Goal: Task Accomplishment & Management: Complete application form

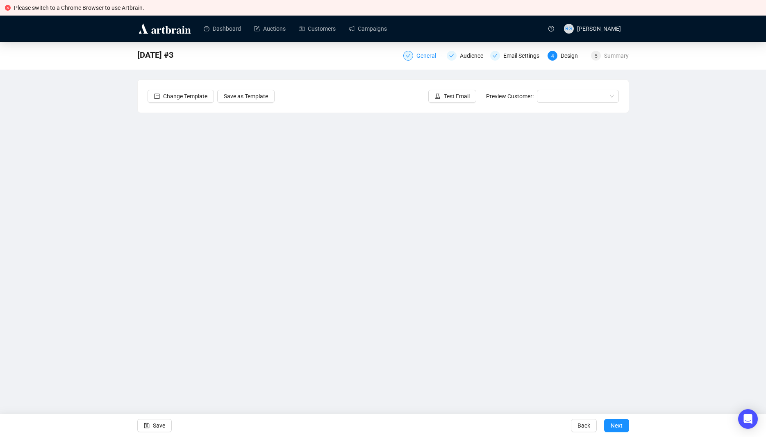
click at [425, 57] on div "General" at bounding box center [428, 56] width 25 height 10
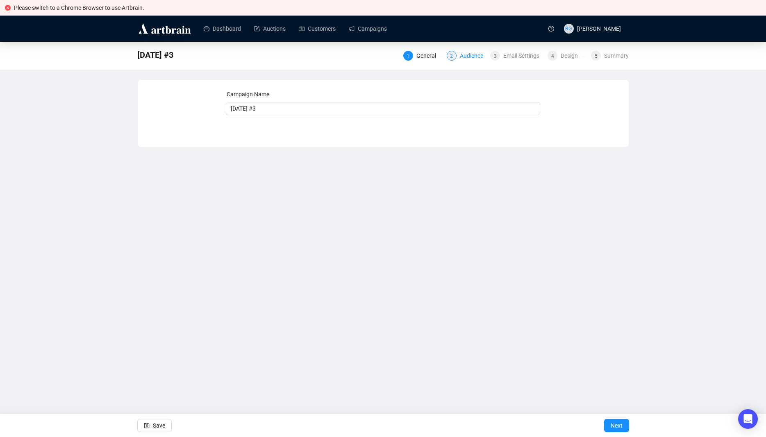
click at [460, 54] on div "2 Audience" at bounding box center [466, 56] width 39 height 10
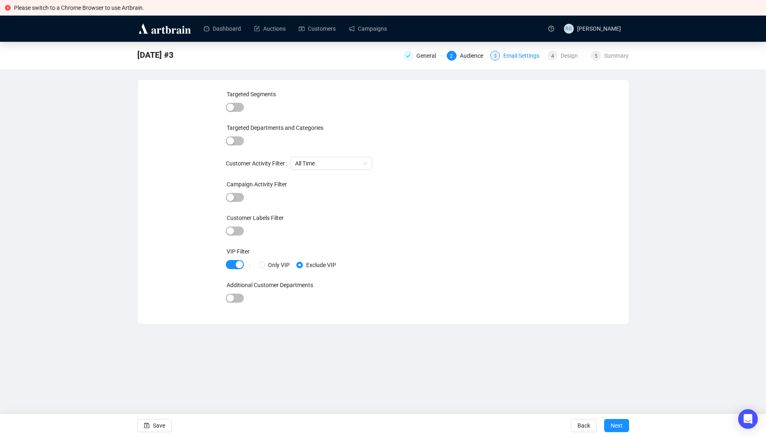
click at [505, 55] on div "Email Settings" at bounding box center [523, 56] width 41 height 10
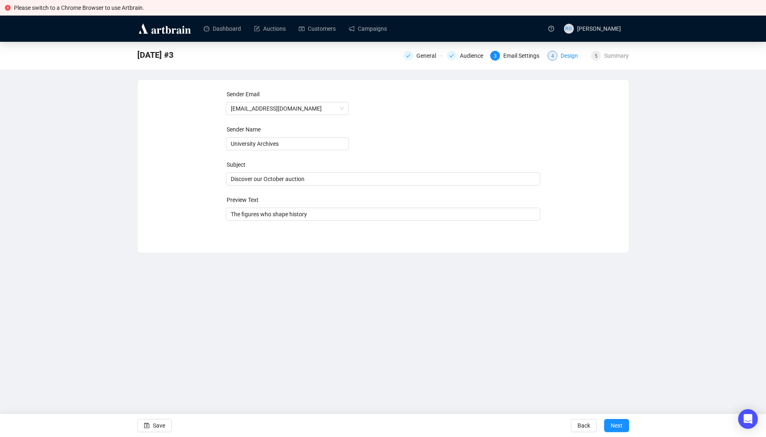
click at [555, 57] on div "4" at bounding box center [552, 56] width 10 height 10
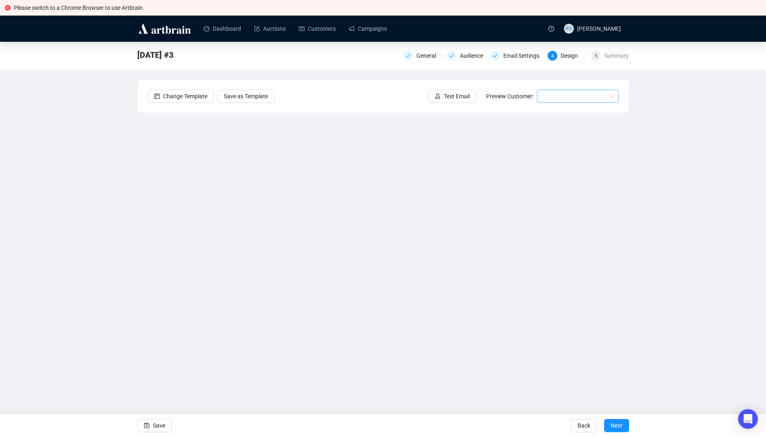
click at [553, 94] on input "search" at bounding box center [574, 96] width 65 height 12
click at [553, 113] on div "[PERSON_NAME] | Example" at bounding box center [577, 112] width 69 height 9
click at [584, 95] on span "[PERSON_NAME] | Example" at bounding box center [578, 96] width 72 height 12
click at [581, 115] on div "[PERSON_NAME] | Example" at bounding box center [577, 112] width 69 height 9
click at [6, 8] on icon "close-circle" at bounding box center [8, 8] width 6 height 6
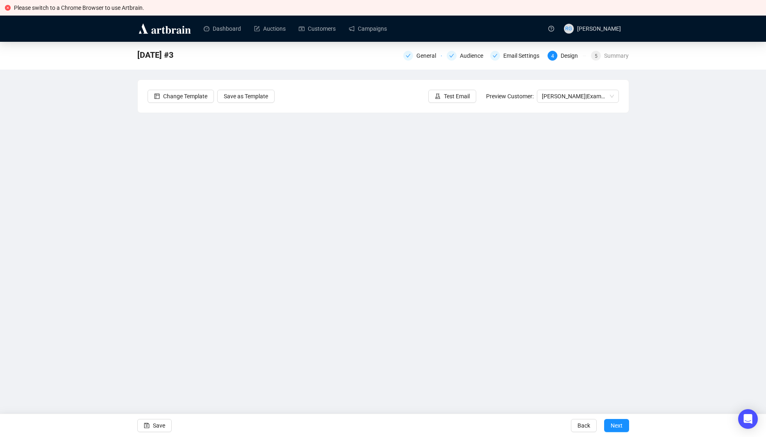
click at [7, 7] on icon "close-circle" at bounding box center [8, 8] width 6 height 6
click at [569, 94] on span "[PERSON_NAME] | Example" at bounding box center [578, 96] width 72 height 12
click at [565, 126] on div "[PERSON_NAME] | Example" at bounding box center [577, 125] width 69 height 9
click at [158, 426] on span "Save" at bounding box center [159, 425] width 12 height 23
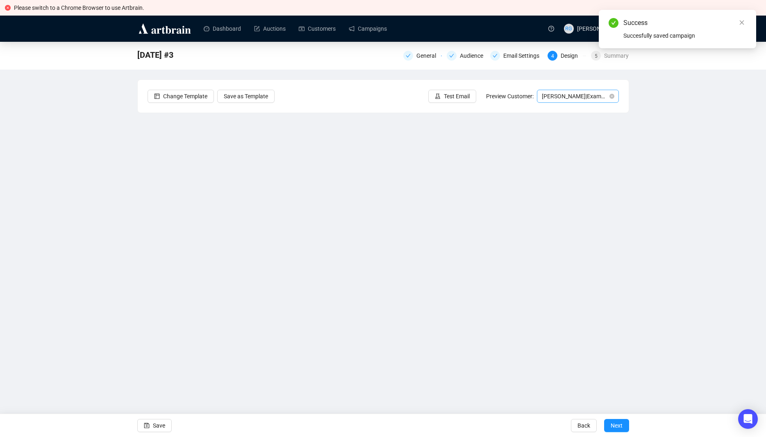
click at [558, 94] on span "[PERSON_NAME] | Example" at bounding box center [578, 96] width 72 height 12
click at [560, 110] on div "[PERSON_NAME] | Example" at bounding box center [577, 112] width 69 height 9
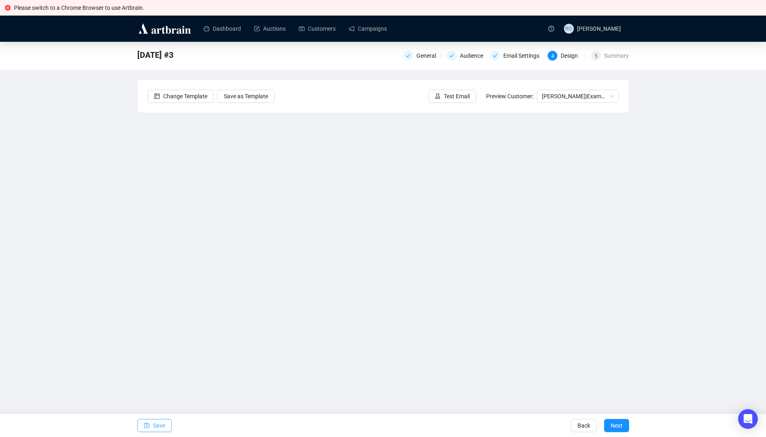
click at [161, 428] on span "Save" at bounding box center [159, 425] width 12 height 23
click at [467, 97] on span "Test Email" at bounding box center [457, 96] width 26 height 9
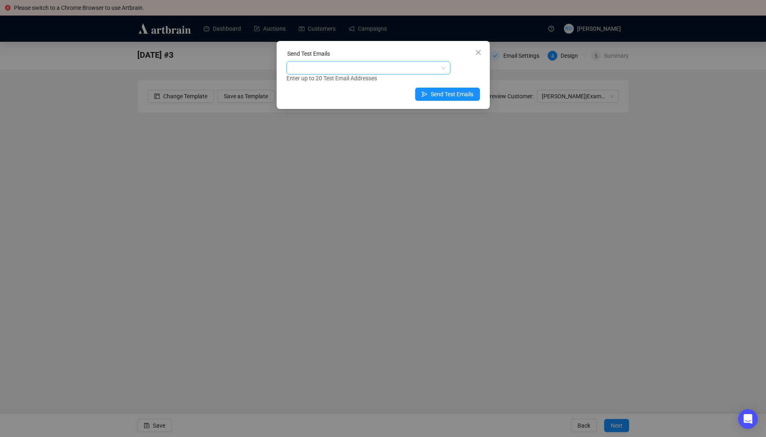
click at [326, 67] on div at bounding box center [364, 67] width 152 height 11
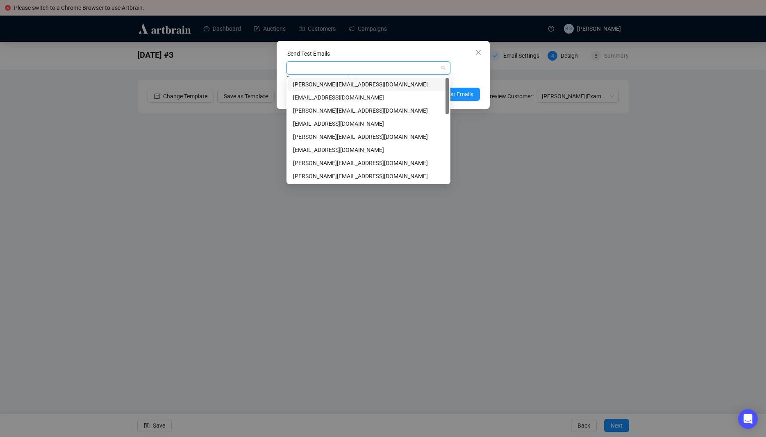
click at [322, 84] on div "[PERSON_NAME][EMAIL_ADDRESS][DOMAIN_NAME]" at bounding box center [368, 84] width 151 height 9
click at [318, 161] on div "[PERSON_NAME][EMAIL_ADDRESS][DOMAIN_NAME]" at bounding box center [368, 163] width 151 height 9
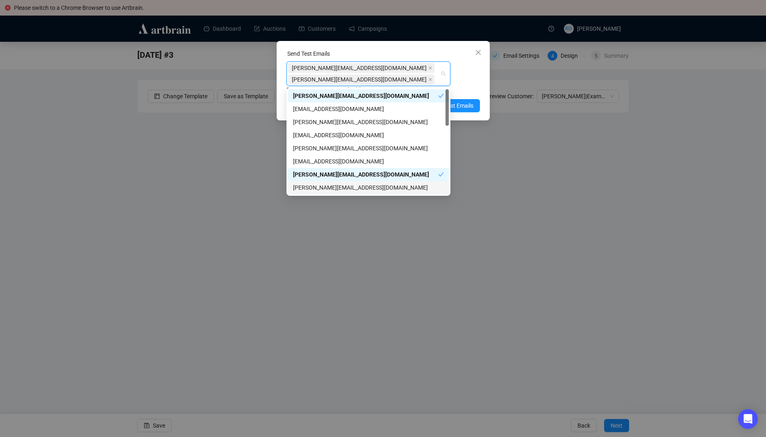
click at [318, 186] on div "[PERSON_NAME][EMAIL_ADDRESS][DOMAIN_NAME]" at bounding box center [368, 187] width 151 height 9
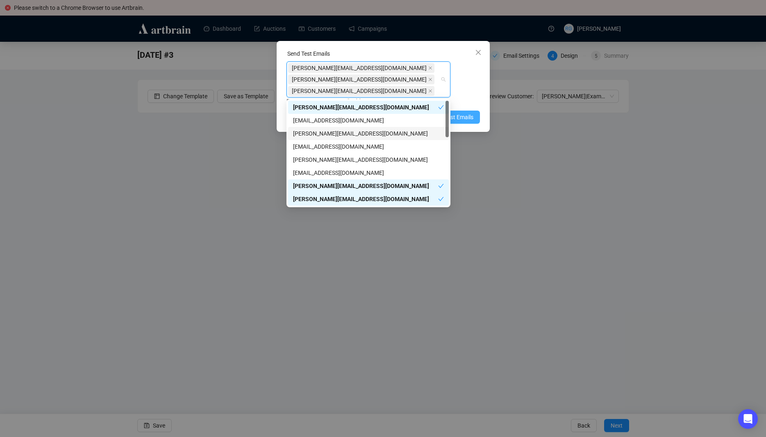
click at [462, 115] on span "Send Test Emails" at bounding box center [452, 117] width 43 height 9
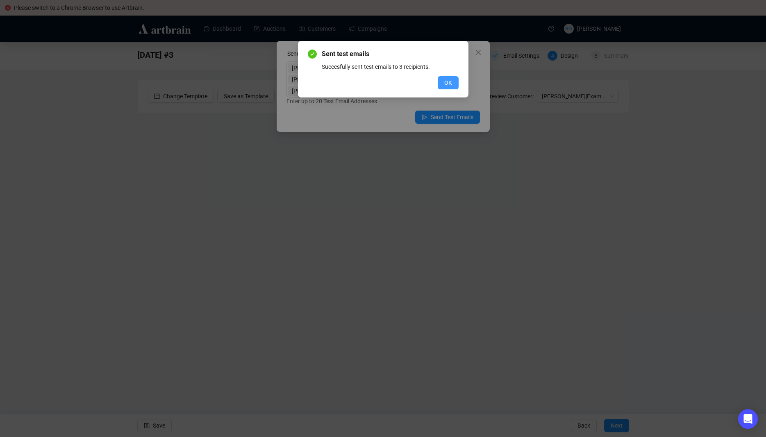
click at [447, 79] on span "OK" at bounding box center [448, 82] width 8 height 9
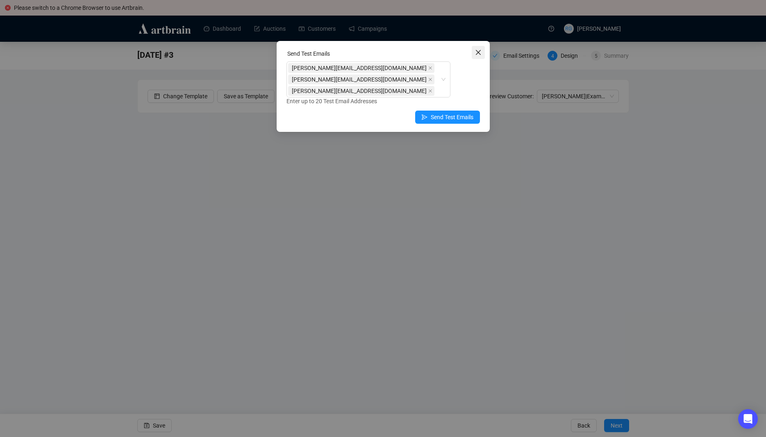
click at [475, 52] on icon "close" at bounding box center [478, 52] width 7 height 7
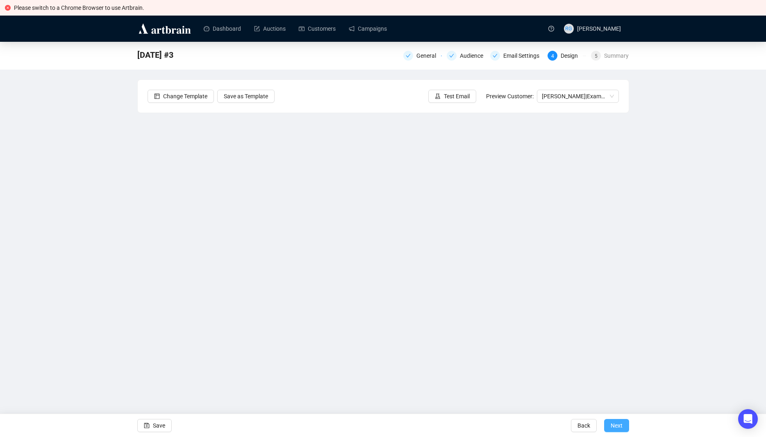
click at [611, 424] on span "Next" at bounding box center [616, 425] width 12 height 23
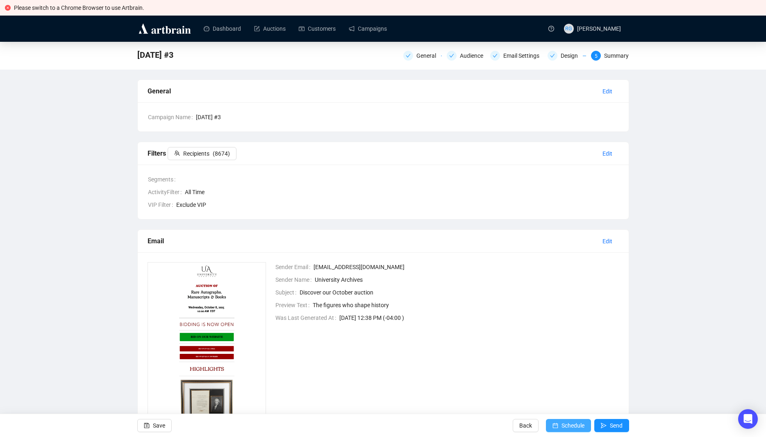
click at [567, 426] on span "Schedule" at bounding box center [572, 425] width 23 height 23
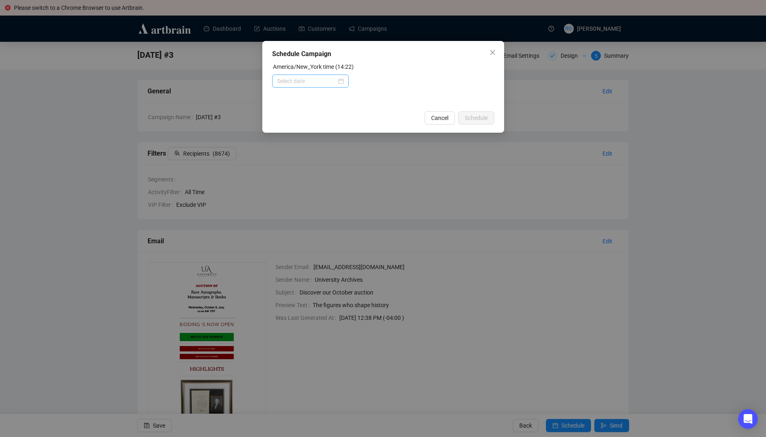
click at [343, 82] on div at bounding box center [310, 81] width 67 height 9
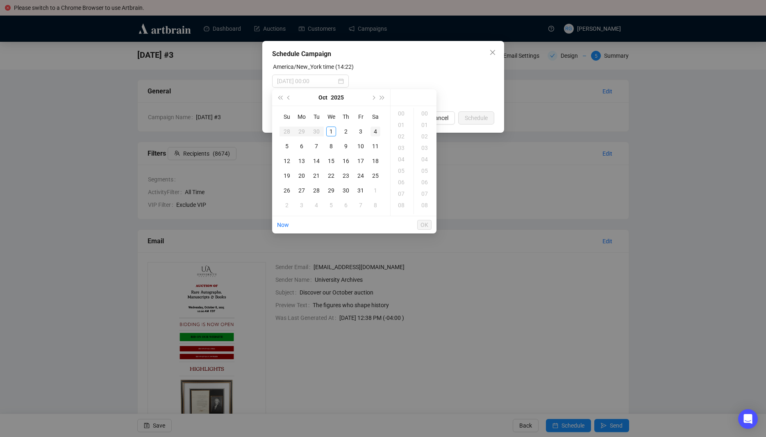
click at [376, 131] on div "4" at bounding box center [375, 132] width 10 height 10
click at [406, 173] on div "15" at bounding box center [402, 172] width 20 height 11
click at [425, 146] on div "03" at bounding box center [425, 147] width 20 height 11
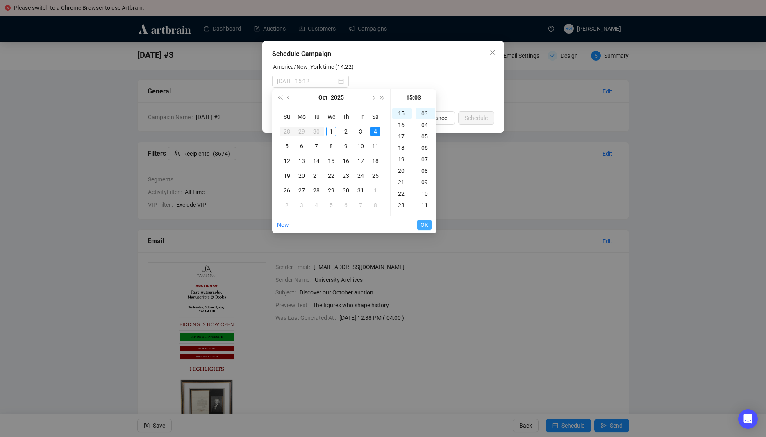
type input "[DATE] 15:03"
click at [425, 222] on span "OK" at bounding box center [424, 225] width 8 height 16
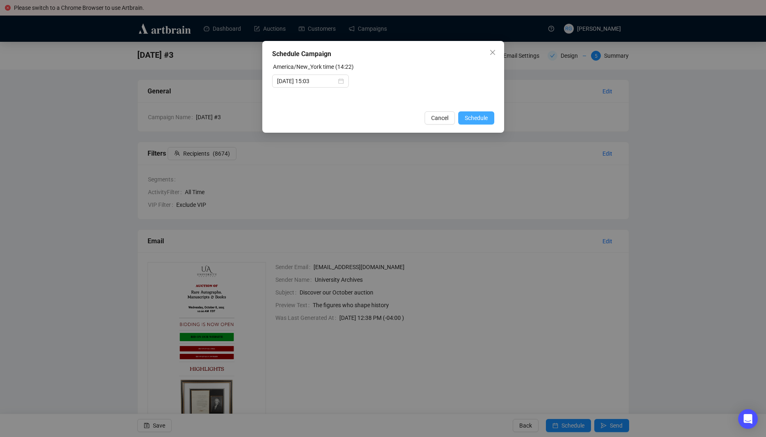
click at [470, 118] on span "Schedule" at bounding box center [476, 117] width 23 height 9
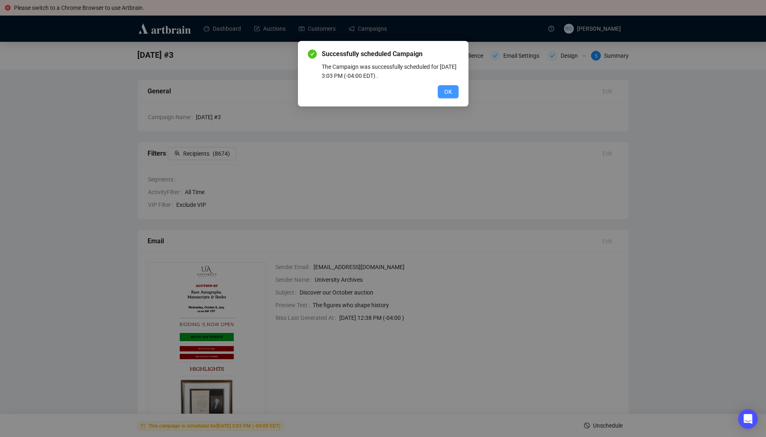
click at [447, 90] on span "OK" at bounding box center [448, 91] width 8 height 9
